Goal: Information Seeking & Learning: Find specific fact

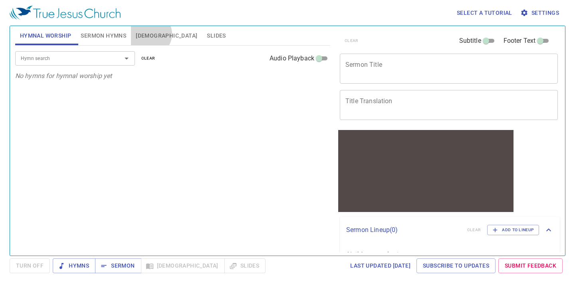
click at [150, 34] on span "[DEMOGRAPHIC_DATA]" at bounding box center [167, 36] width 62 height 10
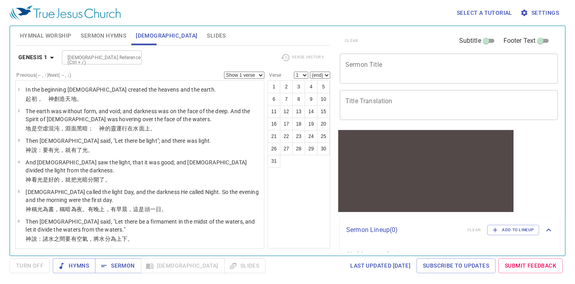
click at [76, 57] on input "[DEMOGRAPHIC_DATA] Reference (Ctrl + /)" at bounding box center [95, 57] width 62 height 9
click at [103, 75] on li "Lk 10 25" at bounding box center [102, 75] width 80 height 12
type input "lk 10 25"
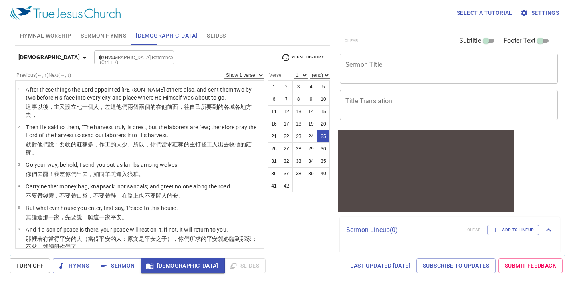
select select "25"
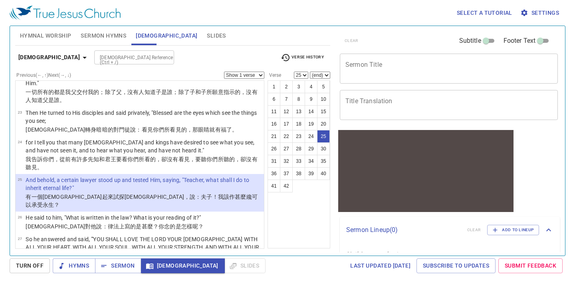
select select "5"
